Goal: Information Seeking & Learning: Learn about a topic

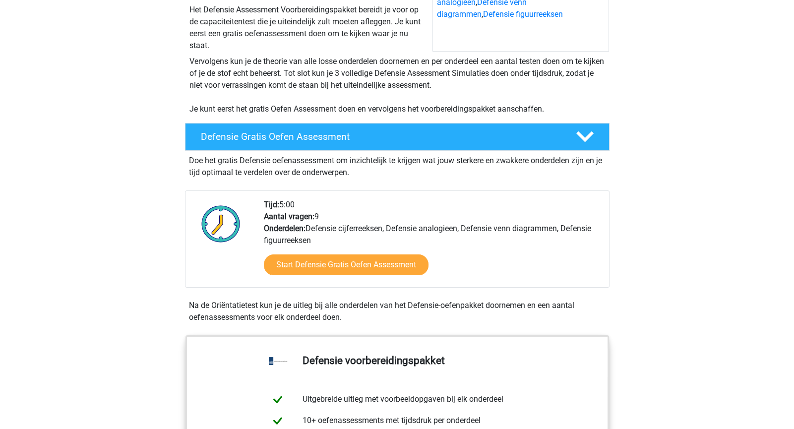
scroll to position [164, 0]
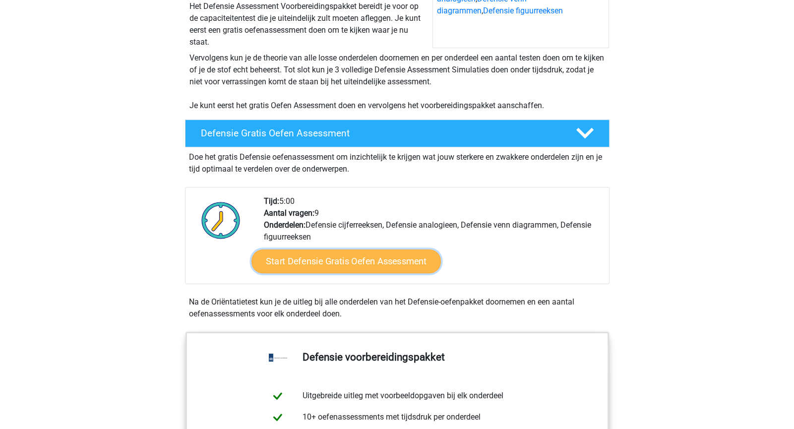
click at [336, 262] on link "Start Defensie Gratis Oefen Assessment" at bounding box center [347, 262] width 190 height 24
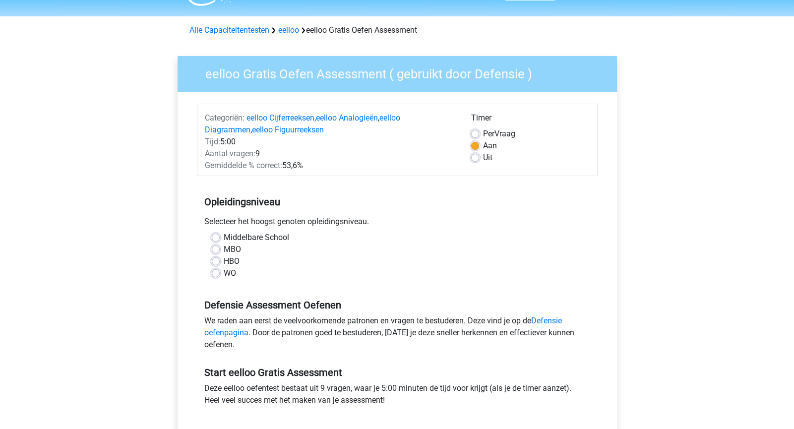
scroll to position [39, 0]
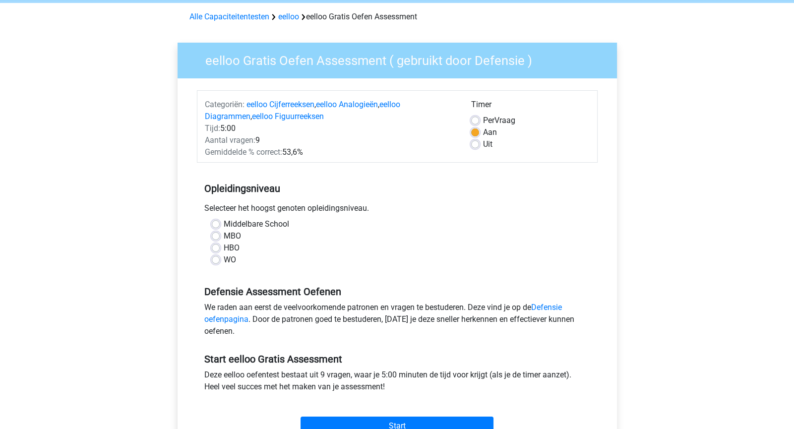
click at [221, 225] on div "Middelbare School" at bounding box center [397, 224] width 371 height 12
click at [224, 223] on label "Middelbare School" at bounding box center [256, 224] width 65 height 12
click at [217, 223] on input "Middelbare School" at bounding box center [216, 223] width 8 height 10
radio input "true"
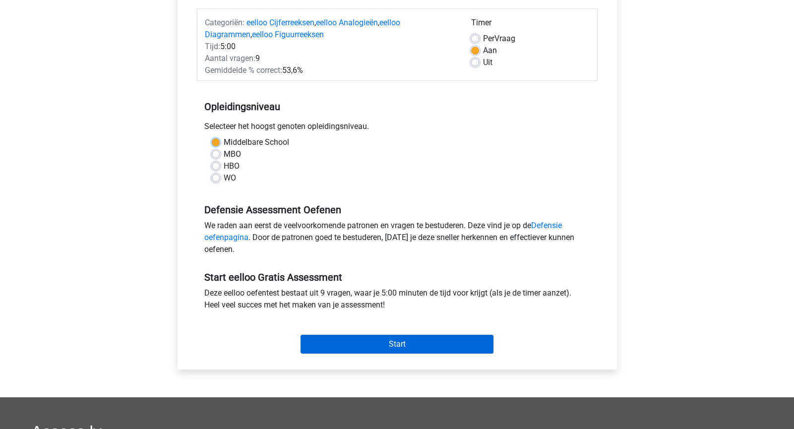
scroll to position [131, 0]
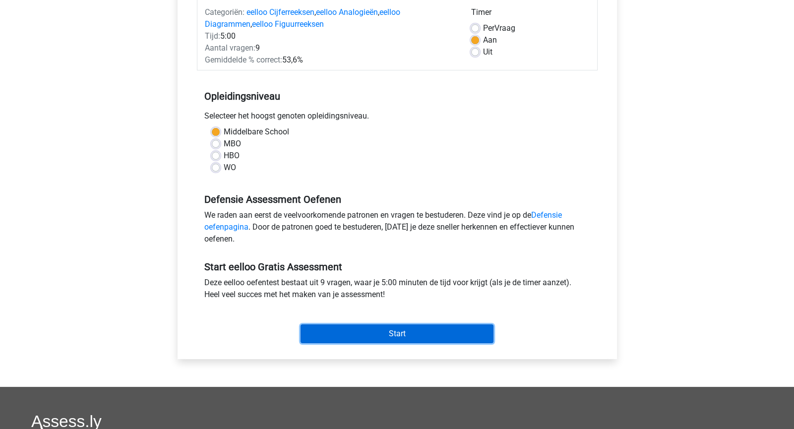
click at [368, 338] on input "Start" at bounding box center [397, 334] width 193 height 19
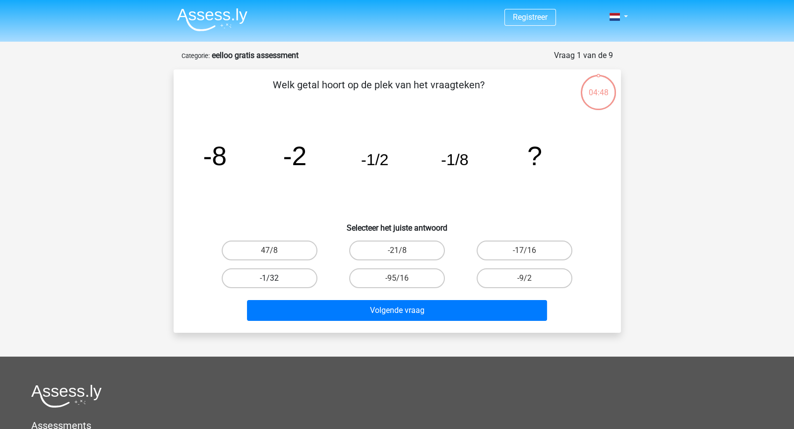
click at [301, 282] on label "-1/32" at bounding box center [270, 278] width 96 height 20
click at [276, 282] on input "-1/32" at bounding box center [272, 281] width 6 height 6
radio input "true"
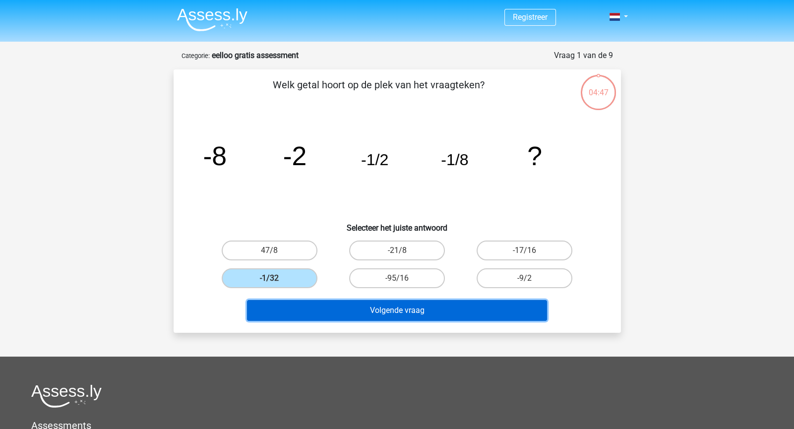
click at [323, 314] on button "Volgende vraag" at bounding box center [397, 310] width 300 height 21
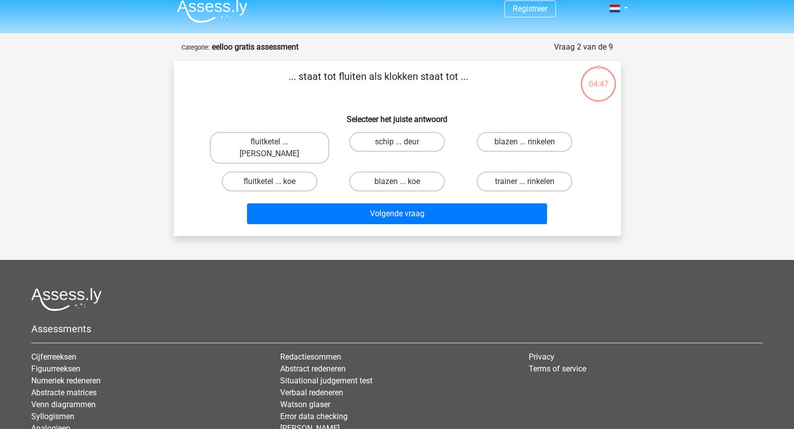
scroll to position [1, 0]
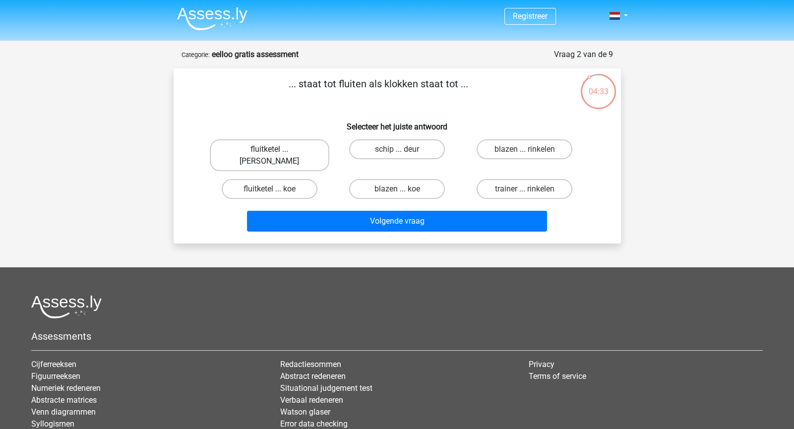
click at [288, 146] on label "fluitketel ... luiden" at bounding box center [270, 155] width 120 height 32
click at [276, 149] on input "fluitketel ... luiden" at bounding box center [272, 152] width 6 height 6
radio input "true"
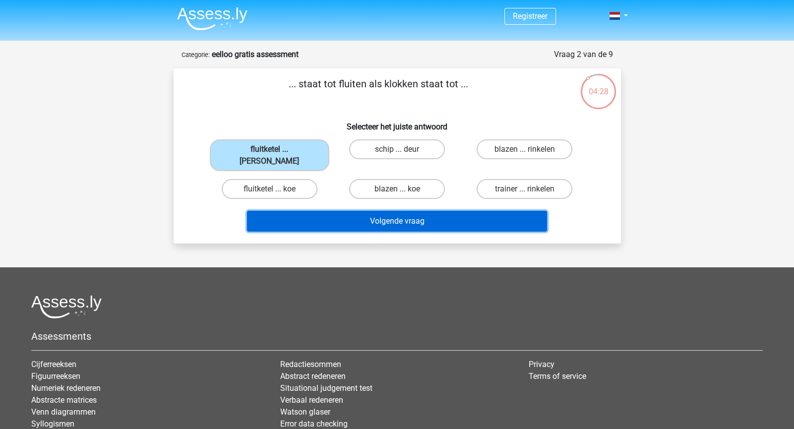
click at [346, 211] on button "Volgende vraag" at bounding box center [397, 221] width 300 height 21
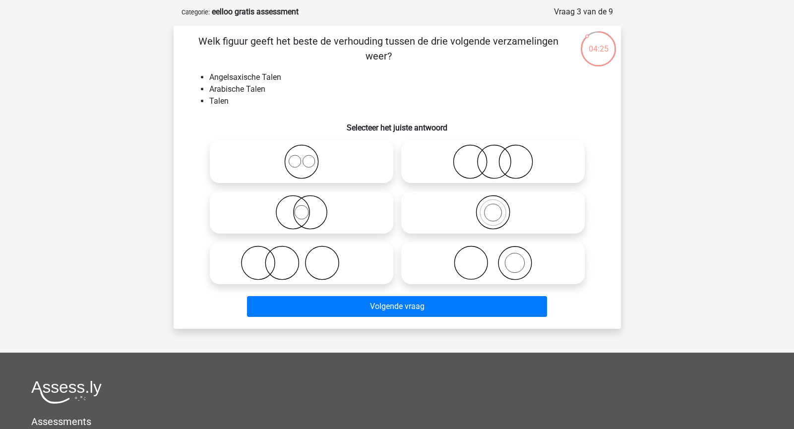
scroll to position [40, 0]
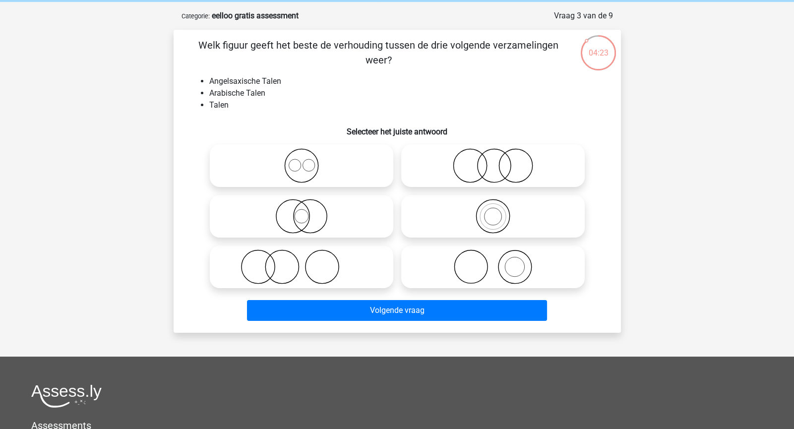
click at [243, 151] on icon at bounding box center [302, 165] width 176 height 35
click at [302, 154] on input "radio" at bounding box center [305, 157] width 6 height 6
radio input "true"
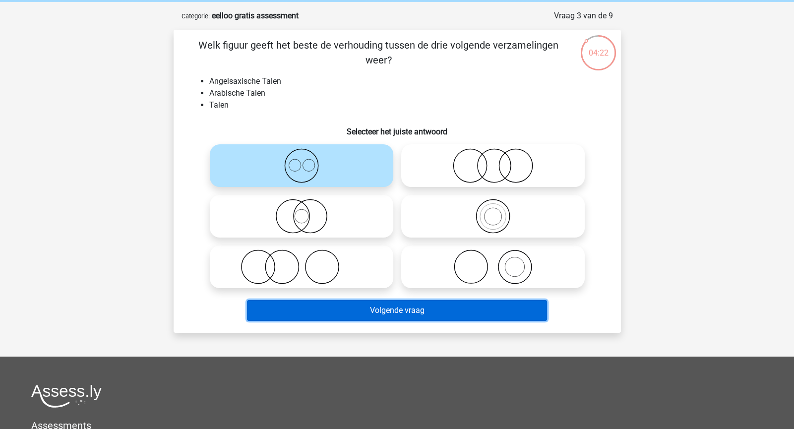
click at [325, 305] on button "Volgende vraag" at bounding box center [397, 310] width 300 height 21
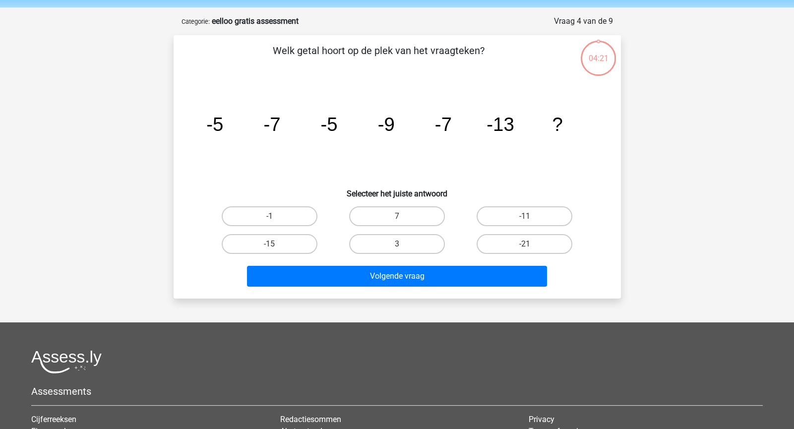
scroll to position [37, 0]
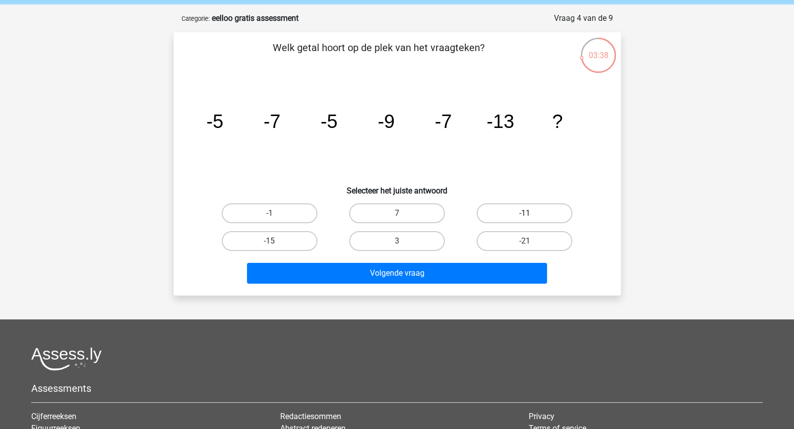
click at [482, 215] on label "-11" at bounding box center [525, 213] width 96 height 20
click at [525, 215] on input "-11" at bounding box center [528, 216] width 6 height 6
radio input "true"
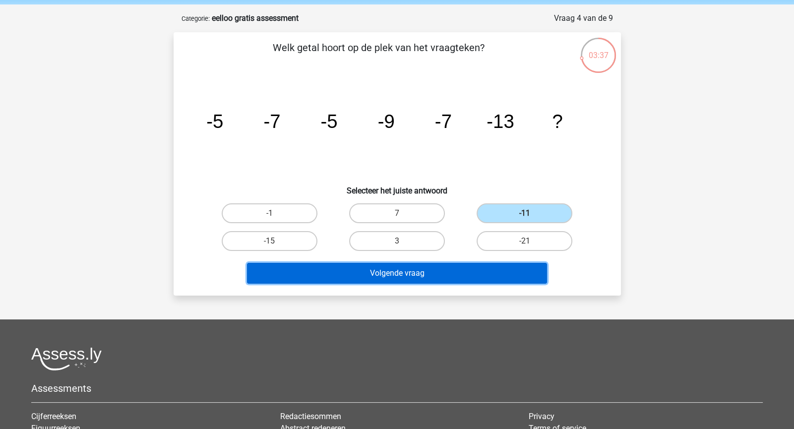
click at [461, 270] on button "Volgende vraag" at bounding box center [397, 273] width 300 height 21
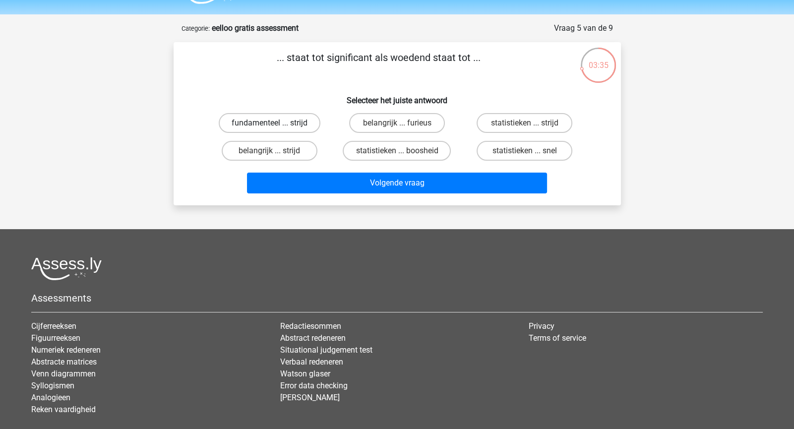
scroll to position [27, 0]
click at [296, 149] on label "belangrijk ... strijd" at bounding box center [270, 151] width 96 height 20
click at [276, 151] on input "belangrijk ... strijd" at bounding box center [272, 154] width 6 height 6
radio input "true"
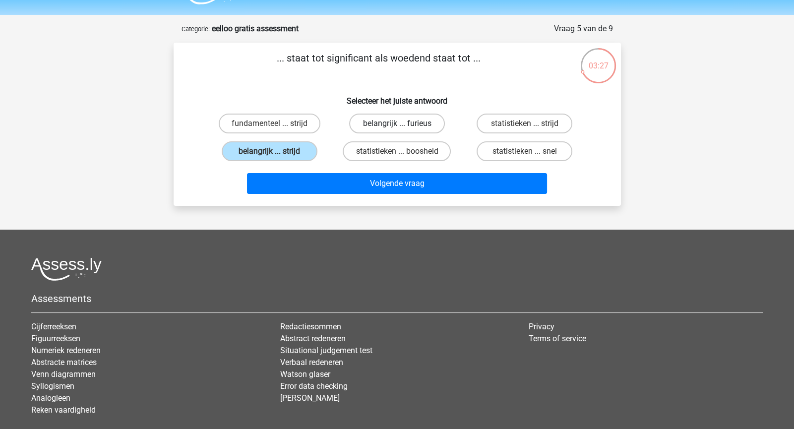
click at [362, 122] on label "belangrijk ... furieus" at bounding box center [397, 124] width 96 height 20
click at [397, 124] on input "belangrijk ... furieus" at bounding box center [400, 127] width 6 height 6
radio input "true"
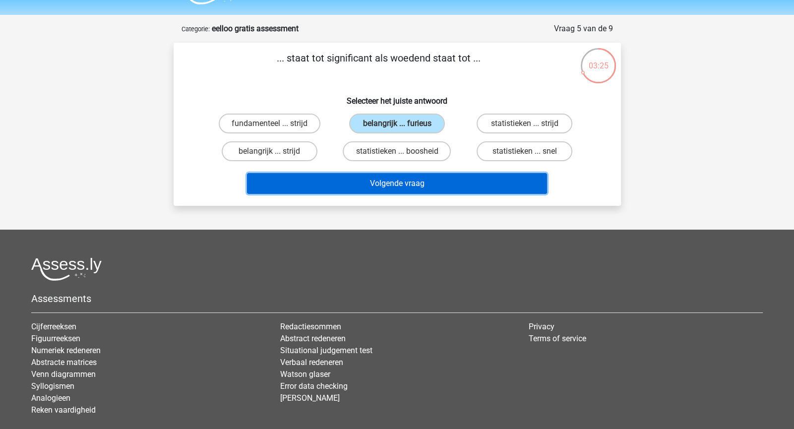
click at [390, 181] on button "Volgende vraag" at bounding box center [397, 183] width 300 height 21
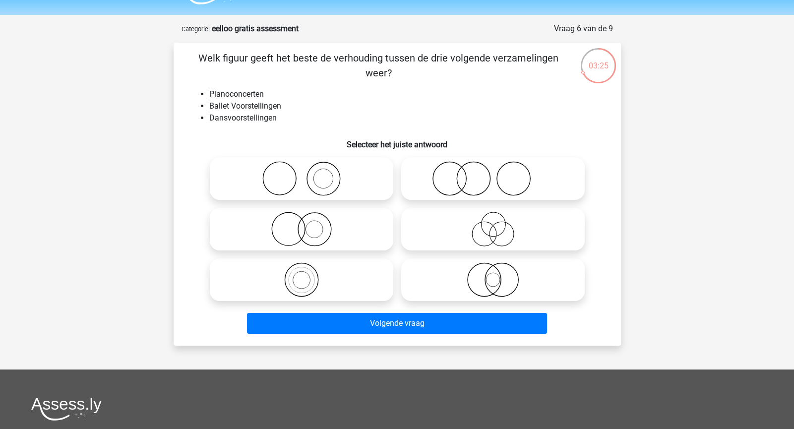
scroll to position [49, 0]
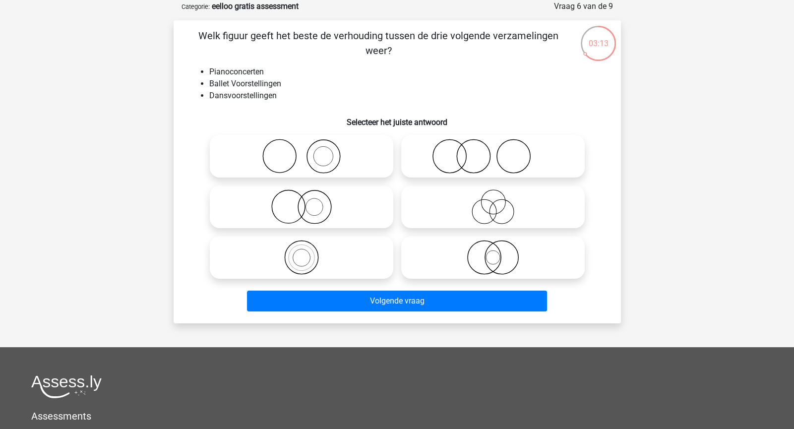
click at [430, 145] on icon at bounding box center [493, 156] width 176 height 35
click at [493, 145] on input "radio" at bounding box center [496, 148] width 6 height 6
radio input "true"
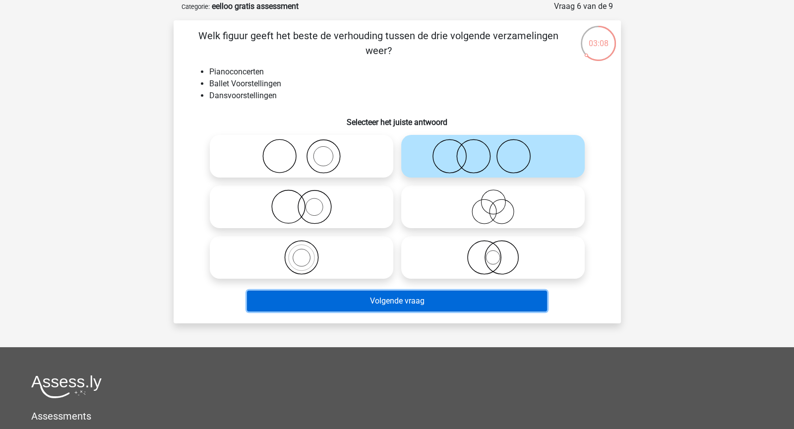
click at [406, 300] on button "Volgende vraag" at bounding box center [397, 301] width 300 height 21
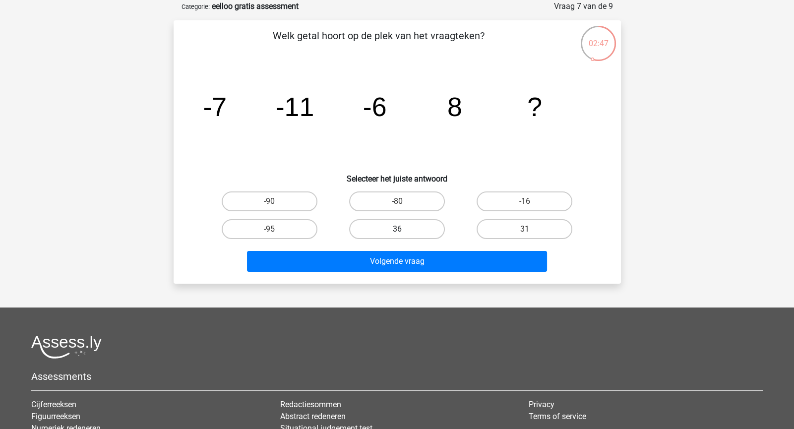
click at [427, 219] on label "36" at bounding box center [397, 229] width 96 height 20
click at [403, 229] on input "36" at bounding box center [400, 232] width 6 height 6
radio input "true"
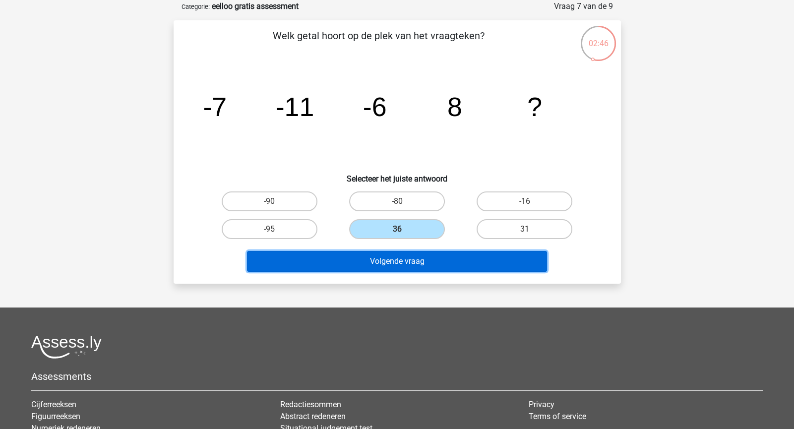
click at [439, 254] on button "Volgende vraag" at bounding box center [397, 261] width 300 height 21
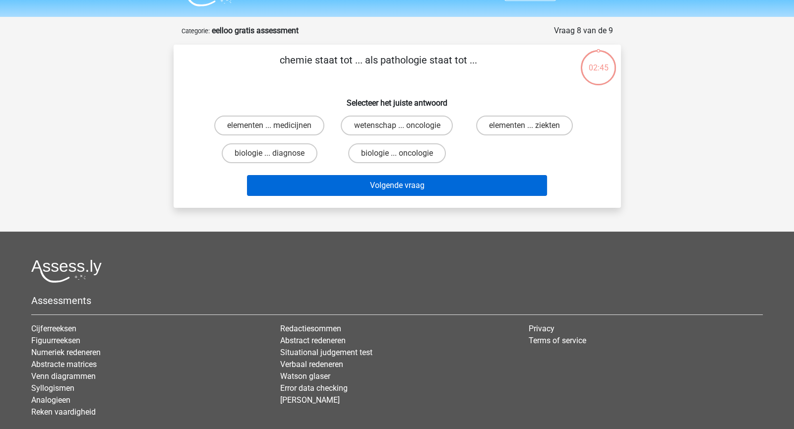
scroll to position [21, 0]
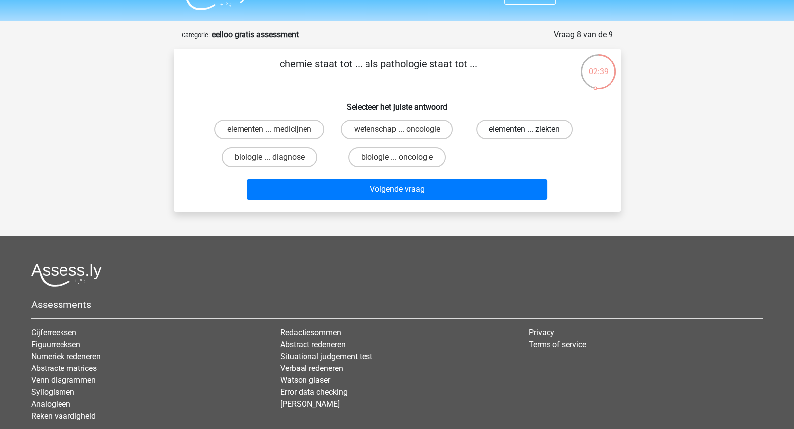
click at [493, 130] on label "elementen ... ziekten" at bounding box center [524, 130] width 97 height 20
click at [525, 130] on input "elementen ... ziekten" at bounding box center [528, 133] width 6 height 6
radio input "true"
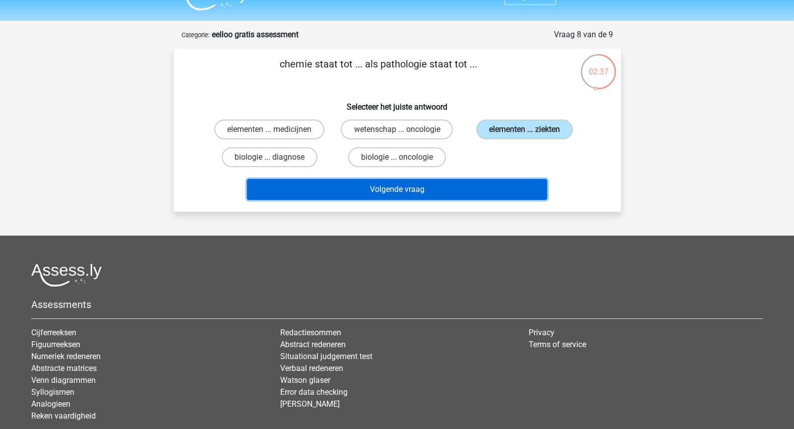
click at [454, 183] on button "Volgende vraag" at bounding box center [397, 189] width 300 height 21
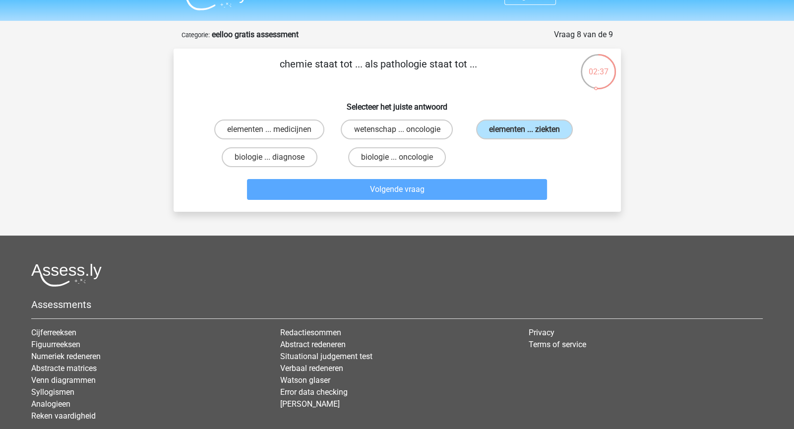
scroll to position [49, 0]
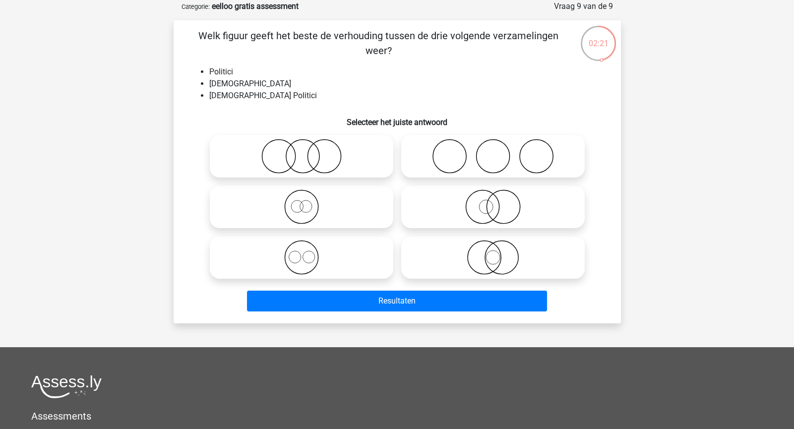
click at [325, 160] on icon at bounding box center [302, 156] width 176 height 35
click at [308, 151] on input "radio" at bounding box center [305, 148] width 6 height 6
radio input "true"
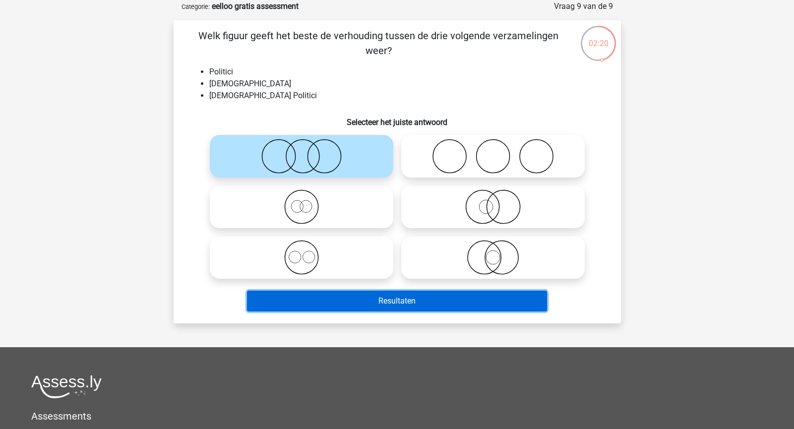
click at [383, 296] on button "Resultaten" at bounding box center [397, 301] width 300 height 21
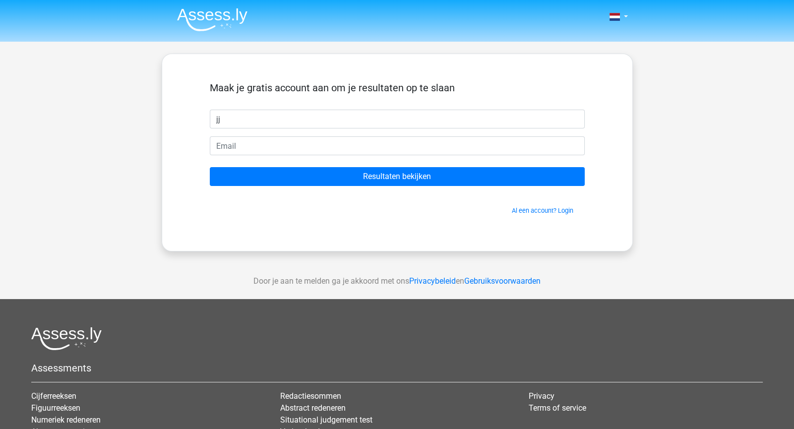
type input "jj"
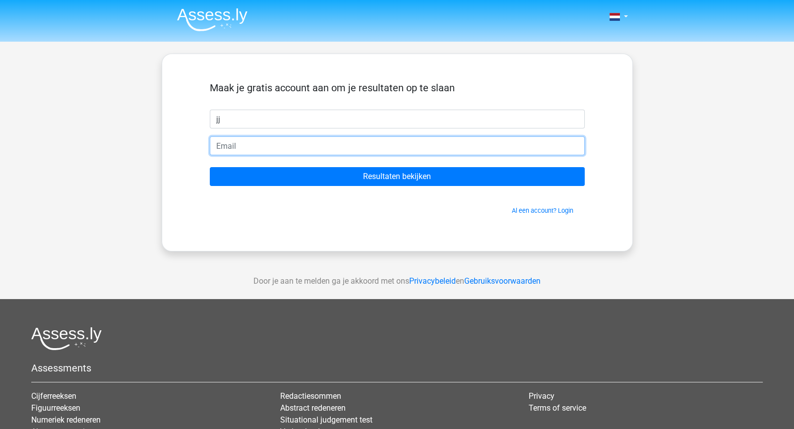
click at [289, 147] on input "email" at bounding box center [397, 145] width 375 height 19
type input "duncangeen007@gmail.com"
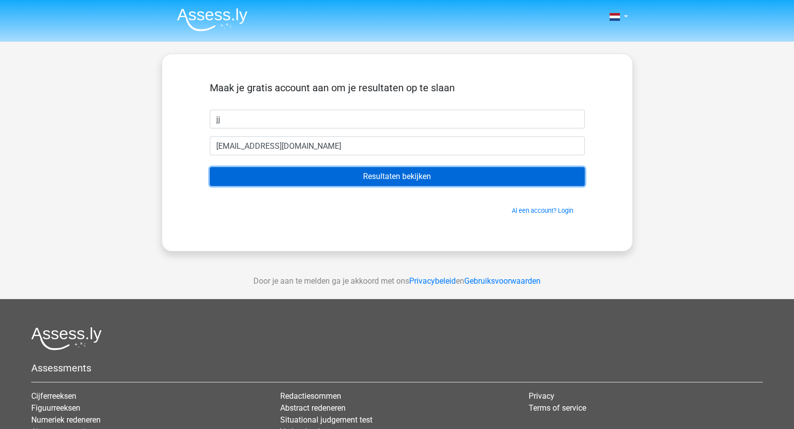
click at [323, 178] on input "Resultaten bekijken" at bounding box center [397, 176] width 375 height 19
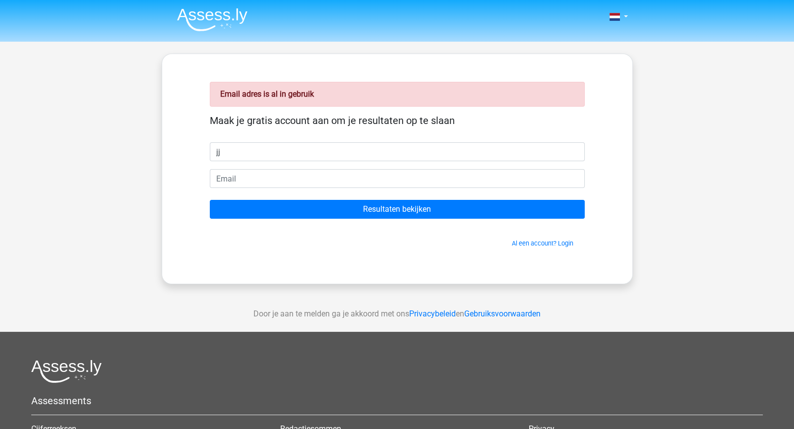
type input "jj"
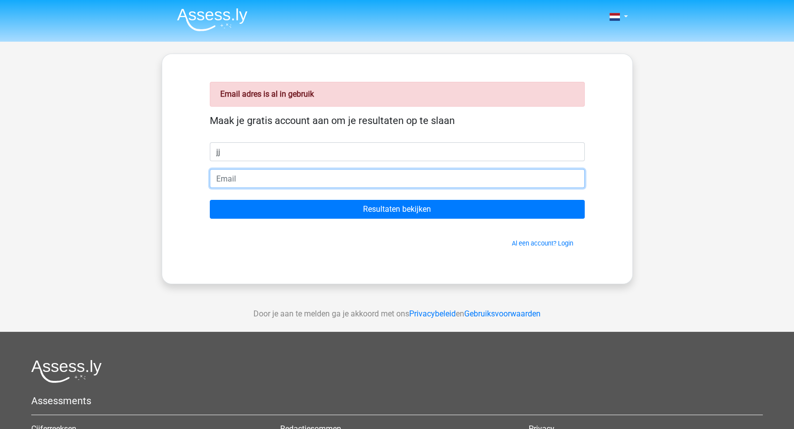
click at [290, 180] on input "email" at bounding box center [397, 178] width 375 height 19
type input "[EMAIL_ADDRESS][DOMAIN_NAME]"
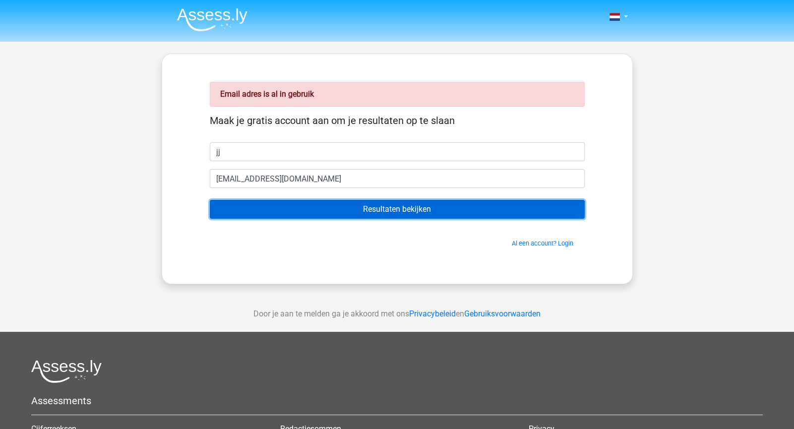
click at [337, 213] on input "Resultaten bekijken" at bounding box center [397, 209] width 375 height 19
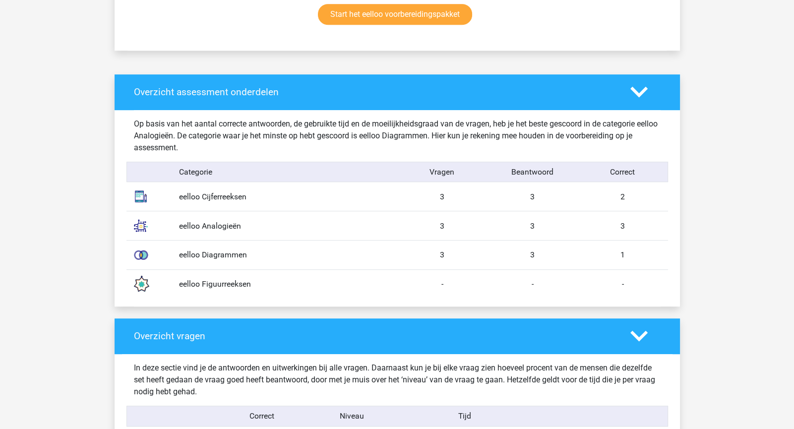
scroll to position [703, 0]
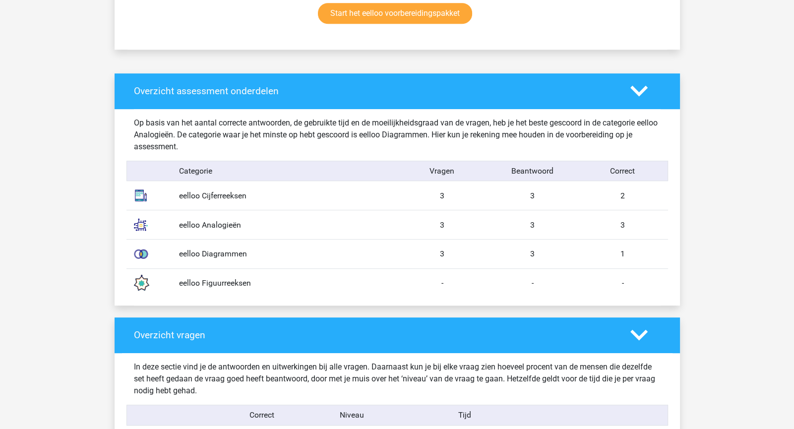
click at [223, 252] on div "eelloo Diagrammen" at bounding box center [285, 254] width 226 height 12
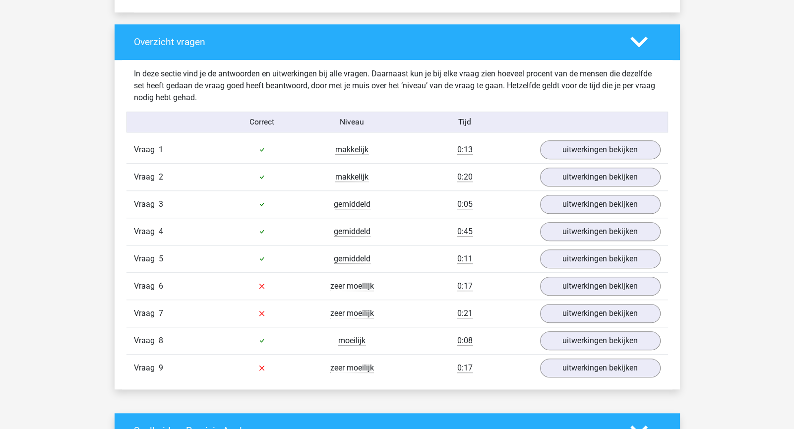
scroll to position [997, 0]
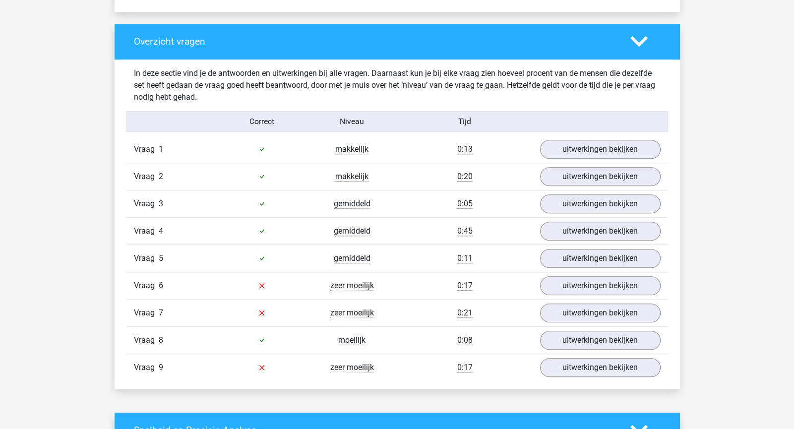
click at [492, 292] on div "Vraag 6 zeer moeilijk 0:17 uitwerkingen bekijken" at bounding box center [398, 285] width 542 height 27
click at [508, 295] on div "Vraag 6 zeer moeilijk 0:17 uitwerkingen bekijken" at bounding box center [398, 285] width 542 height 27
click at [586, 361] on link "uitwerkingen bekijken" at bounding box center [600, 368] width 138 height 22
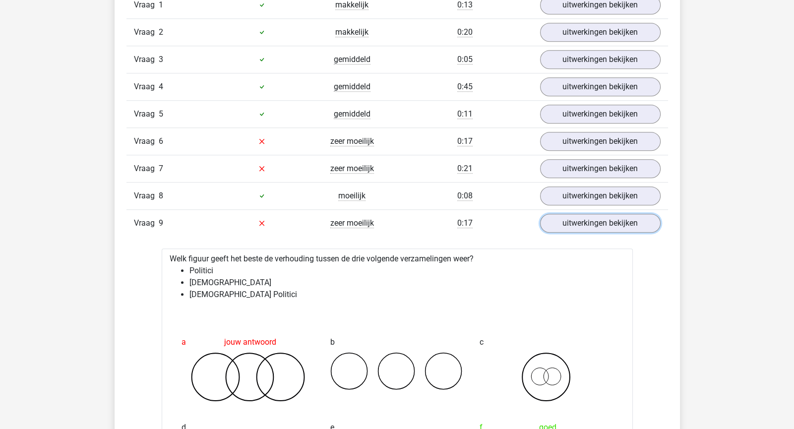
scroll to position [1141, 0]
click at [573, 219] on link "uitwerkingen bekijken" at bounding box center [600, 223] width 138 height 22
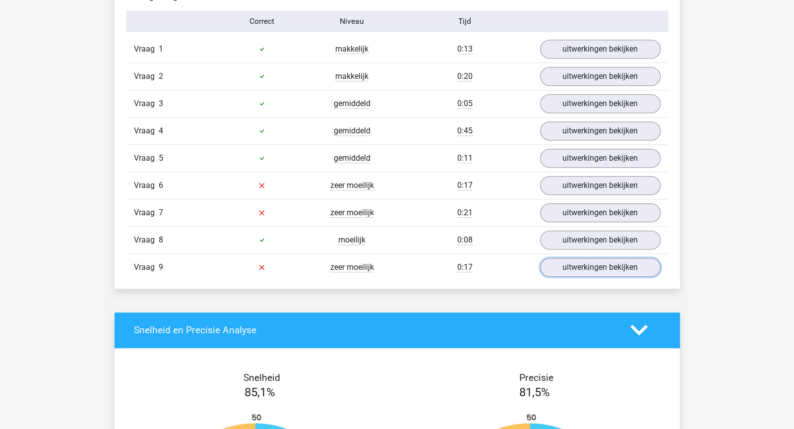
scroll to position [1093, 0]
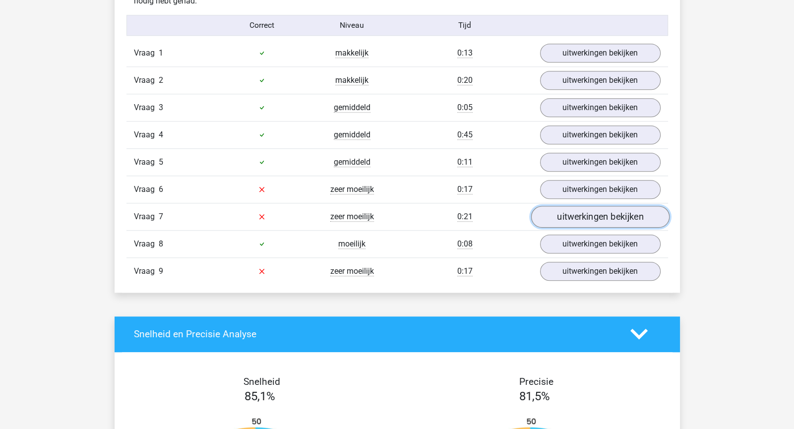
click at [555, 214] on link "uitwerkingen bekijken" at bounding box center [600, 217] width 138 height 22
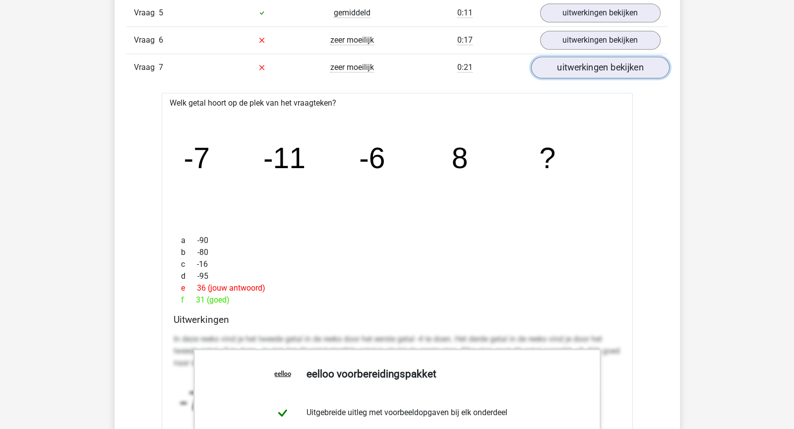
scroll to position [1240, 0]
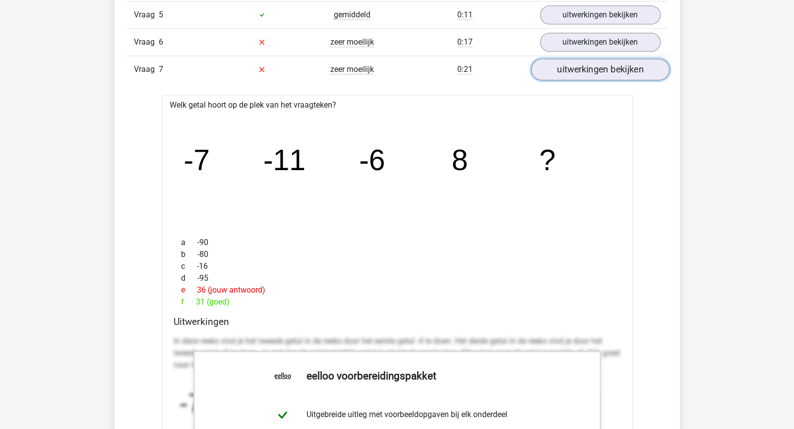
click at [572, 72] on link "uitwerkingen bekijken" at bounding box center [600, 70] width 138 height 22
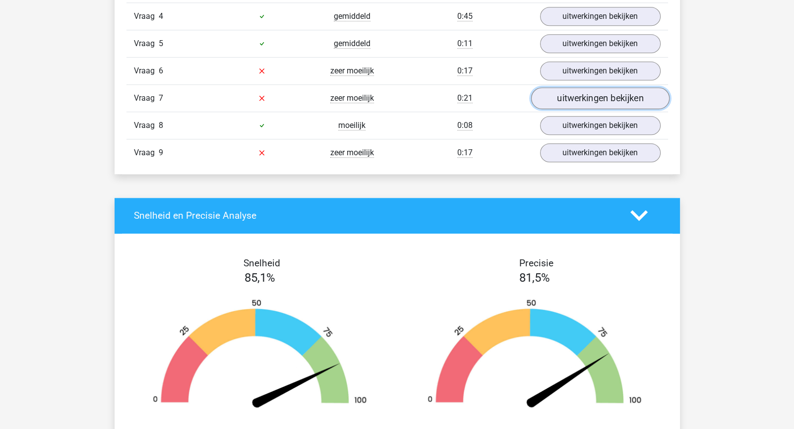
scroll to position [1209, 0]
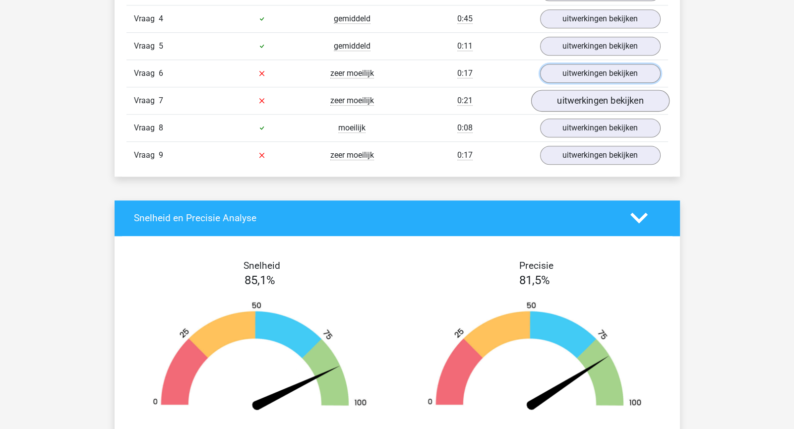
click at [572, 72] on link "uitwerkingen bekijken" at bounding box center [600, 73] width 121 height 19
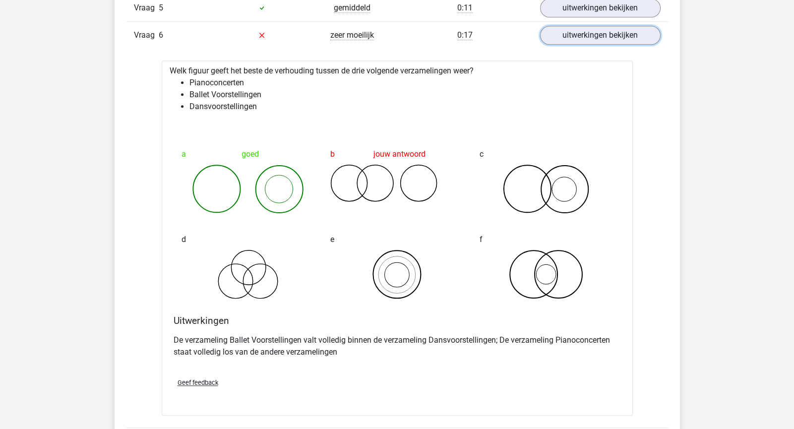
scroll to position [1248, 0]
click at [594, 40] on link "uitwerkingen bekijken" at bounding box center [600, 35] width 138 height 22
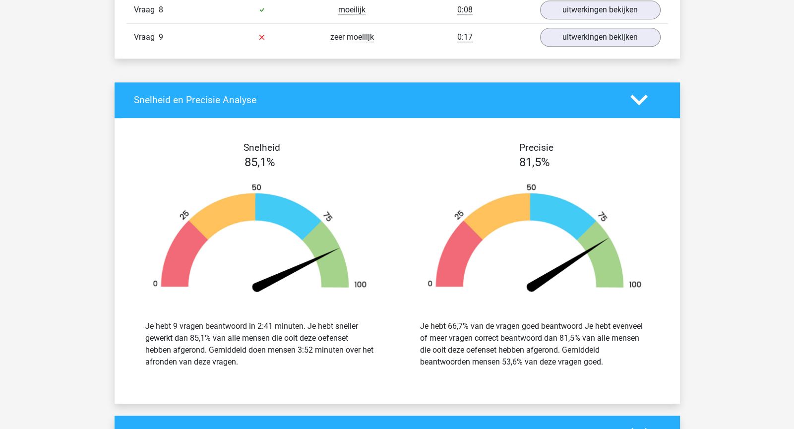
scroll to position [1328, 0]
